Goal: Task Accomplishment & Management: Manage account settings

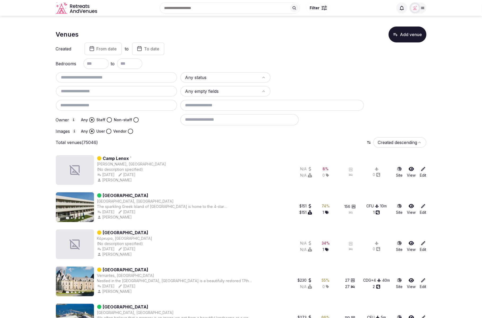
click at [119, 77] on input "text" at bounding box center [116, 77] width 117 height 6
paste input "**********"
type input "**********"
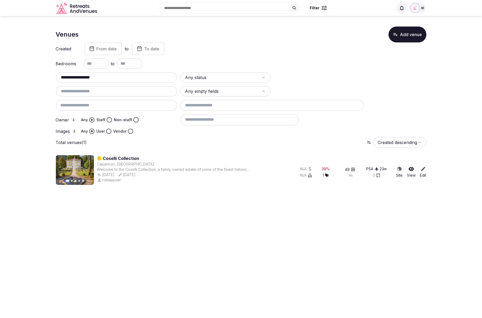
click at [331, 63] on div "Bedrooms to" at bounding box center [241, 63] width 371 height 11
click at [118, 158] on link "Coselli Collection" at bounding box center [121, 158] width 37 height 6
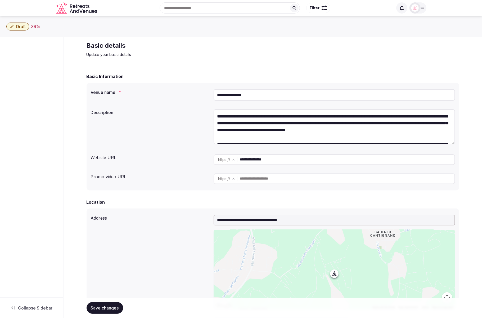
click at [124, 163] on div "**********" at bounding box center [273, 159] width 365 height 15
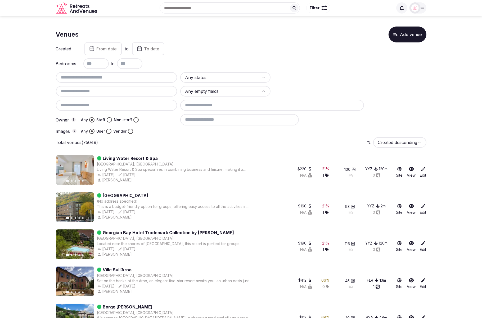
click at [75, 74] on input "text" at bounding box center [116, 77] width 117 height 6
paste input "**********"
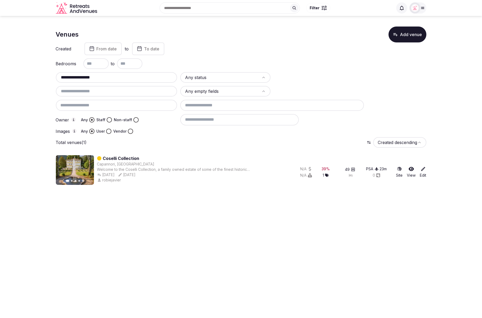
type input "**********"
click at [423, 169] on icon at bounding box center [424, 169] width 4 height 4
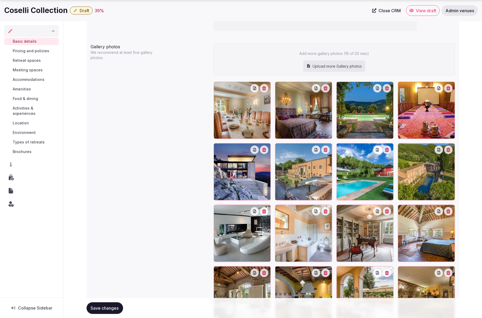
scroll to position [533, 0]
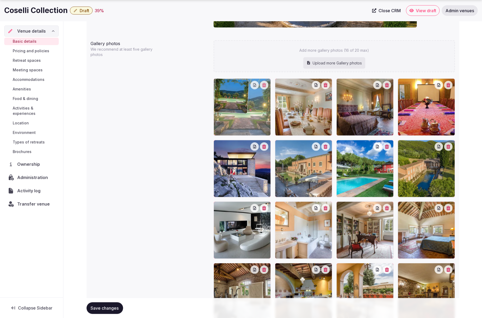
drag, startPoint x: 371, startPoint y: 121, endPoint x: 253, endPoint y: 120, distance: 118.4
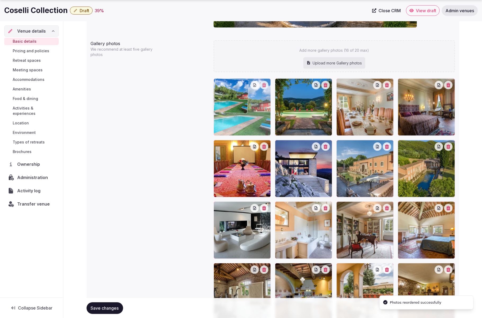
drag, startPoint x: 372, startPoint y: 175, endPoint x: 268, endPoint y: 132, distance: 112.9
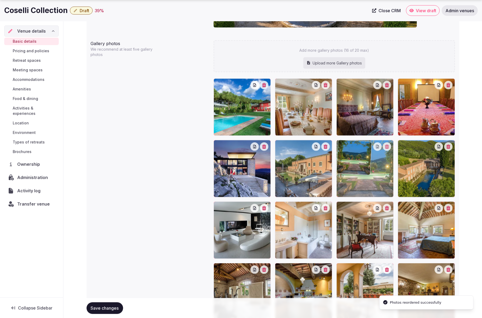
drag, startPoint x: 293, startPoint y: 128, endPoint x: 352, endPoint y: 184, distance: 81.5
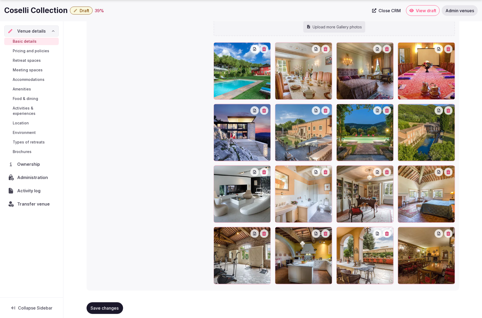
scroll to position [568, 0]
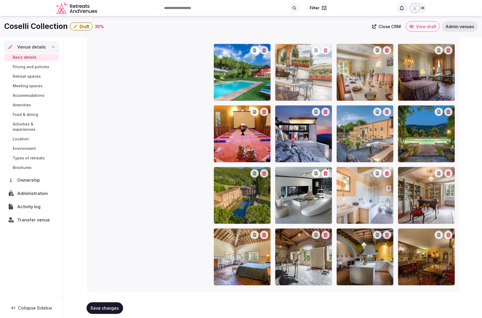
drag, startPoint x: 364, startPoint y: 265, endPoint x: 294, endPoint y: 88, distance: 190.2
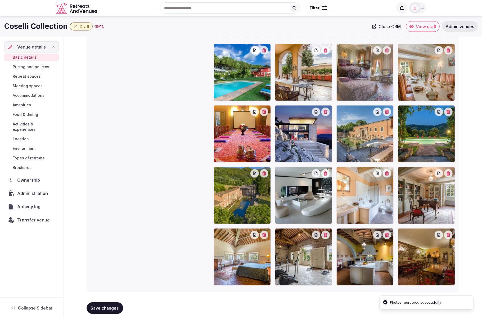
drag, startPoint x: 410, startPoint y: 91, endPoint x: 356, endPoint y: 90, distance: 53.8
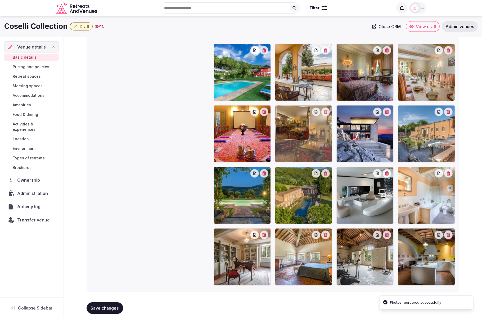
drag, startPoint x: 429, startPoint y: 253, endPoint x: 309, endPoint y: 153, distance: 156.7
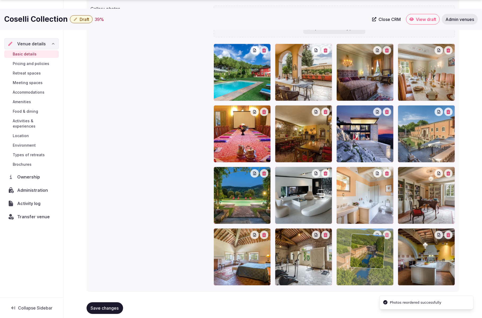
scroll to position [575, 0]
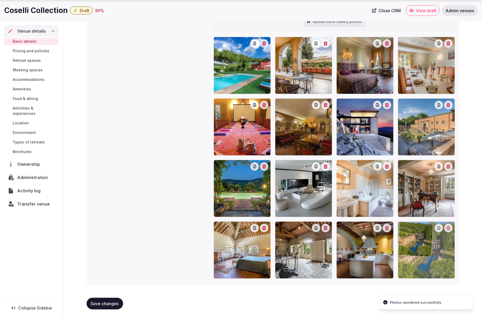
drag, startPoint x: 309, startPoint y: 207, endPoint x: 453, endPoint y: 280, distance: 160.9
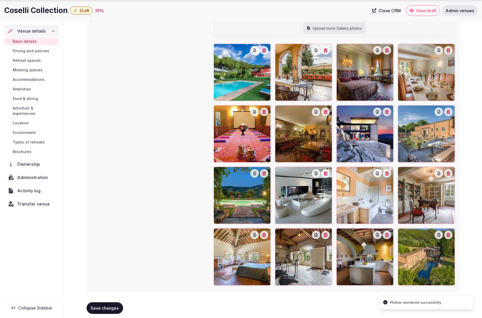
scroll to position [572, 0]
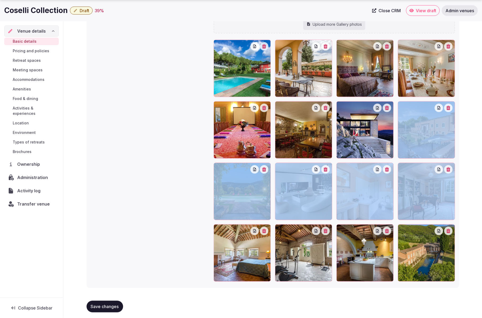
drag, startPoint x: 438, startPoint y: 201, endPoint x: 354, endPoint y: 136, distance: 106.1
click at [353, 135] on div "Cover photo Required for published venues Gallery photos We recommend at least …" at bounding box center [273, 74] width 373 height 428
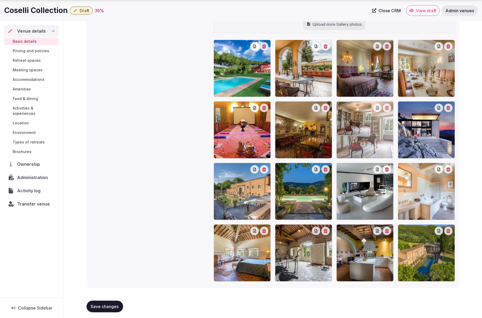
drag, startPoint x: 439, startPoint y: 199, endPoint x: 370, endPoint y: 143, distance: 88.5
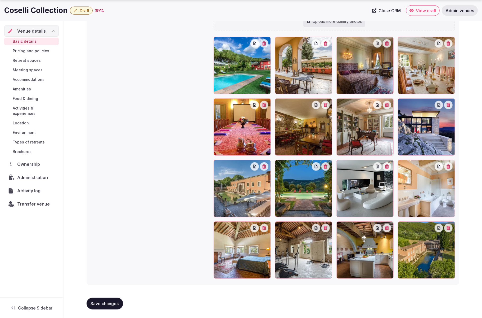
scroll to position [572, 0]
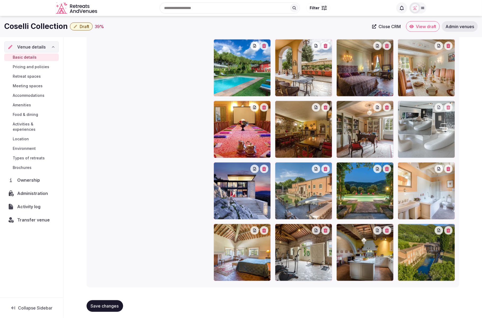
drag, startPoint x: 375, startPoint y: 190, endPoint x: 428, endPoint y: 153, distance: 65.3
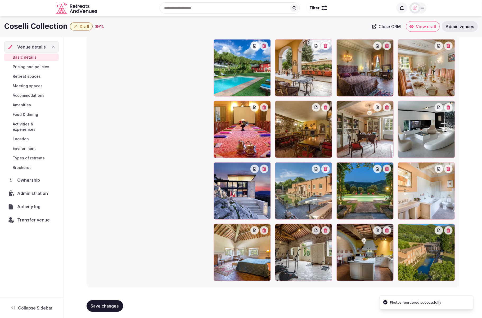
scroll to position [575, 0]
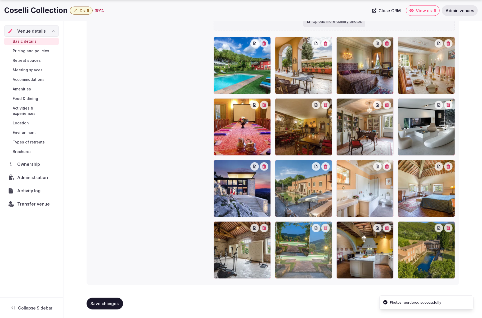
drag, startPoint x: 369, startPoint y: 193, endPoint x: 318, endPoint y: 257, distance: 81.5
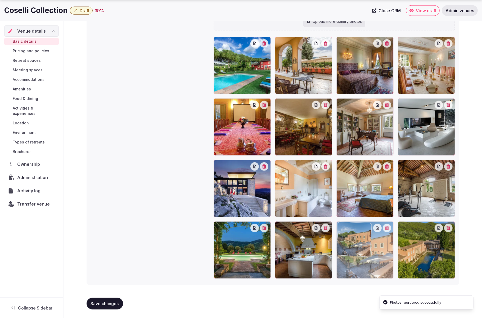
drag, startPoint x: 312, startPoint y: 200, endPoint x: 364, endPoint y: 274, distance: 90.3
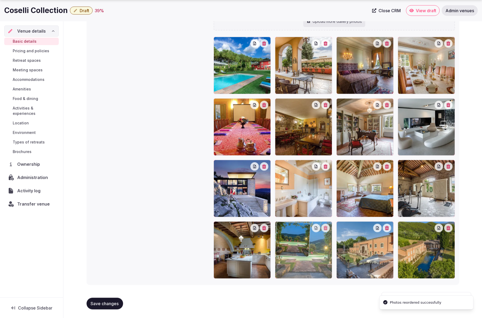
drag, startPoint x: 258, startPoint y: 260, endPoint x: 319, endPoint y: 264, distance: 60.9
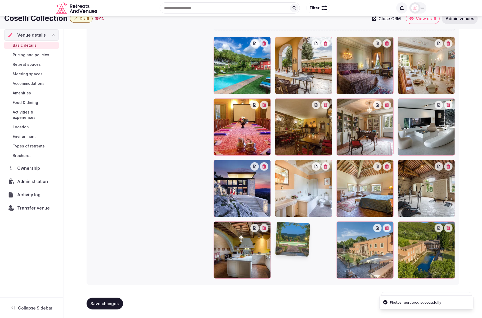
scroll to position [574, 0]
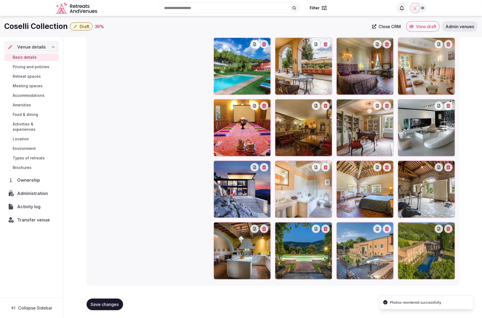
click at [101, 303] on span "Save changes" at bounding box center [105, 304] width 28 height 5
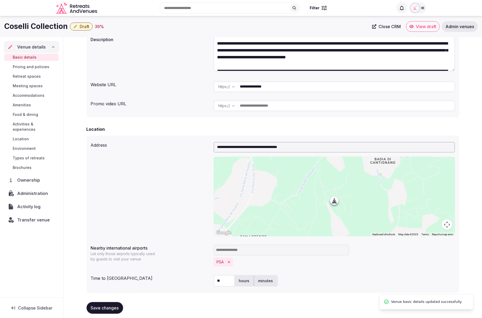
scroll to position [0, 0]
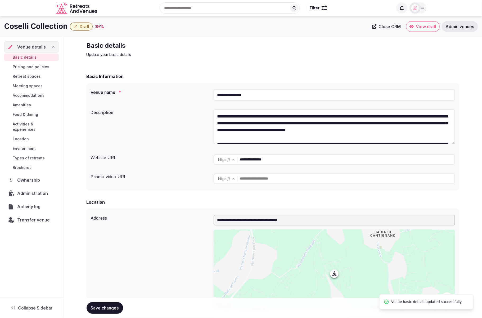
click at [25, 26] on h1 "Coselli Collection" at bounding box center [36, 26] width 64 height 10
drag, startPoint x: 21, startPoint y: 27, endPoint x: 66, endPoint y: 28, distance: 44.8
click at [66, 28] on div "Coselli Collection Draft 39 % Close CRM View draft Admin venues" at bounding box center [241, 26] width 482 height 11
copy h1 "Coselli Collection"
click at [172, 43] on h2 "Basic details" at bounding box center [176, 45] width 178 height 8
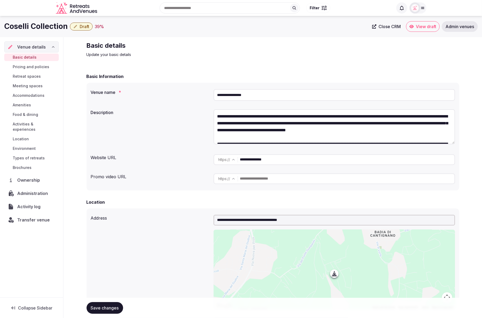
click at [21, 85] on span "Meeting spaces" at bounding box center [28, 85] width 30 height 5
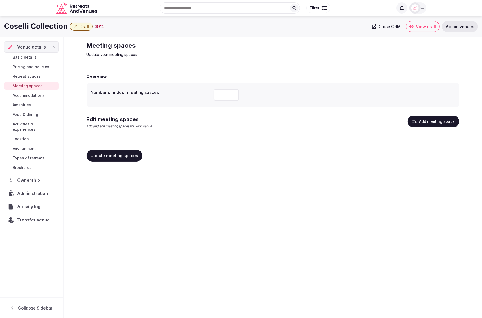
click at [25, 95] on span "Accommodations" at bounding box center [29, 95] width 32 height 5
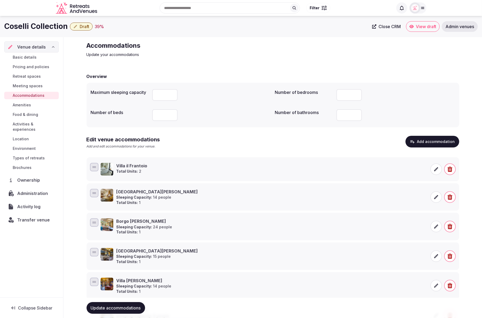
click at [24, 116] on span "Food & dining" at bounding box center [25, 114] width 25 height 5
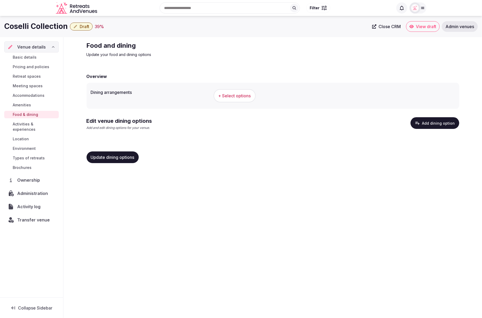
click at [24, 127] on link "Activities & experiences" at bounding box center [31, 126] width 55 height 13
